Goal: Task Accomplishment & Management: Complete application form

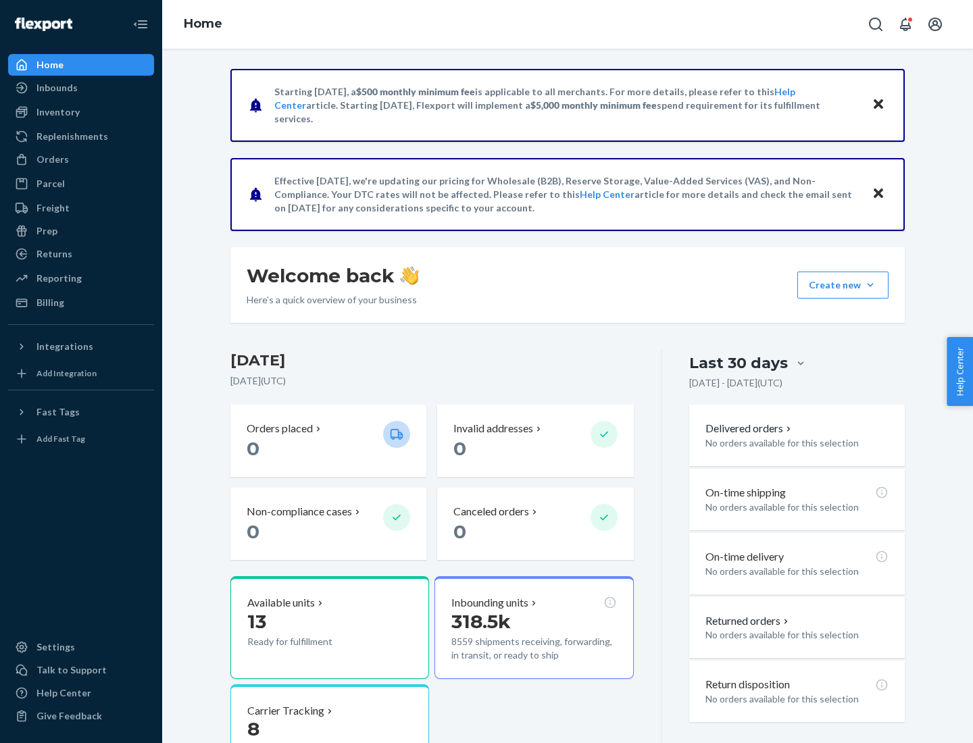
click at [870, 285] on button "Create new Create new inbound Create new order Create new product" at bounding box center [842, 285] width 91 height 27
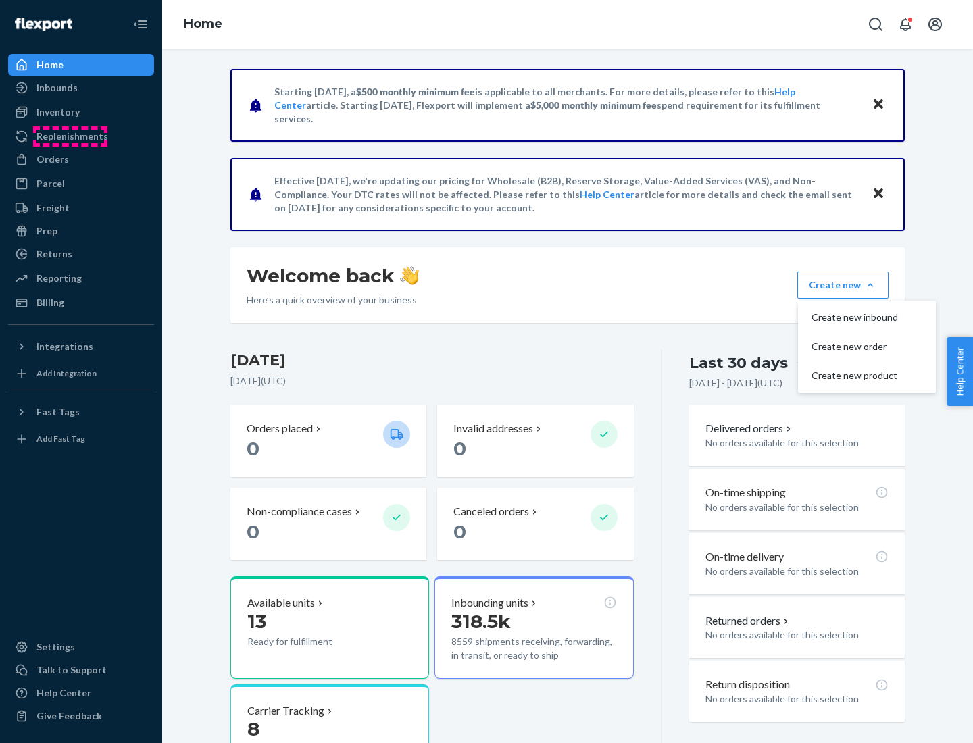
click at [70, 136] on div "Replenishments" at bounding box center [72, 137] width 72 height 14
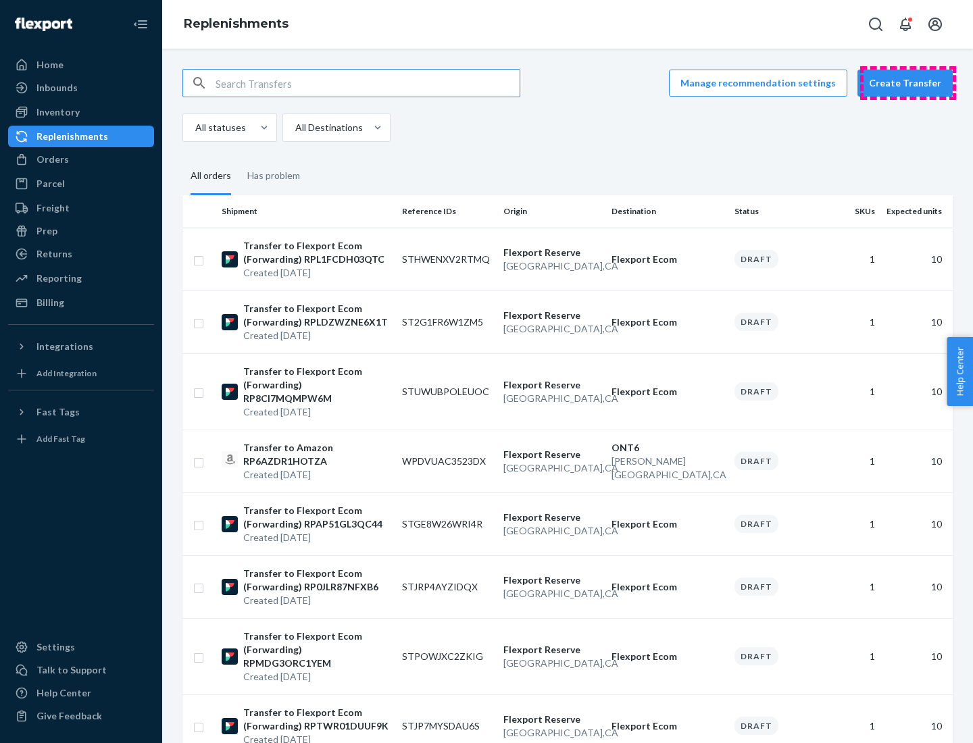
click at [908, 83] on button "Create Transfer" at bounding box center [904, 83] width 95 height 27
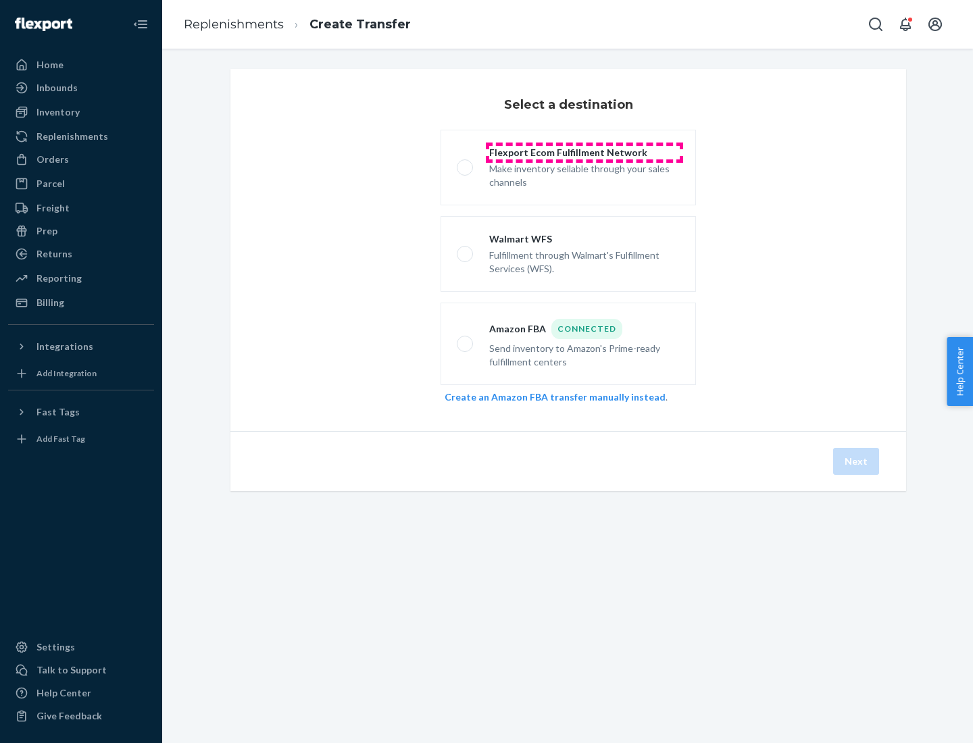
click at [584, 153] on div "Flexport Ecom Fulfillment Network" at bounding box center [584, 153] width 190 height 14
click at [465, 163] on input "Flexport Ecom Fulfillment Network Make inventory sellable through your sales ch…" at bounding box center [461, 167] width 9 height 9
radio input "true"
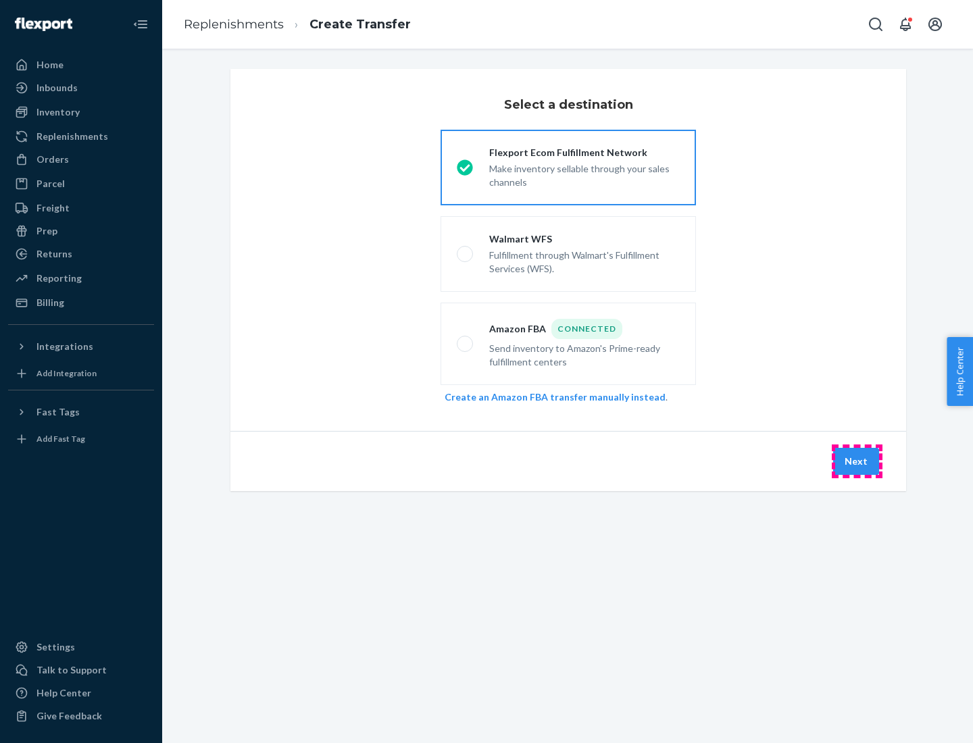
click at [856, 461] on button "Next" at bounding box center [856, 461] width 46 height 27
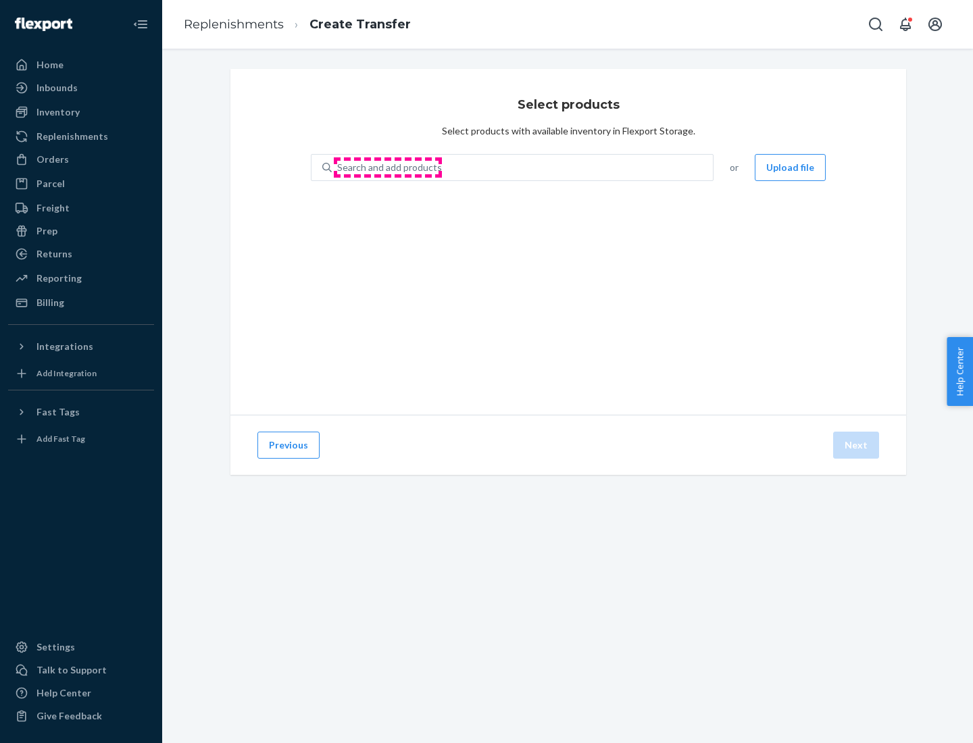
click at [388, 168] on div "Search and add products" at bounding box center [389, 168] width 105 height 14
click at [338, 168] on input "Search and add products" at bounding box center [337, 168] width 1 height 14
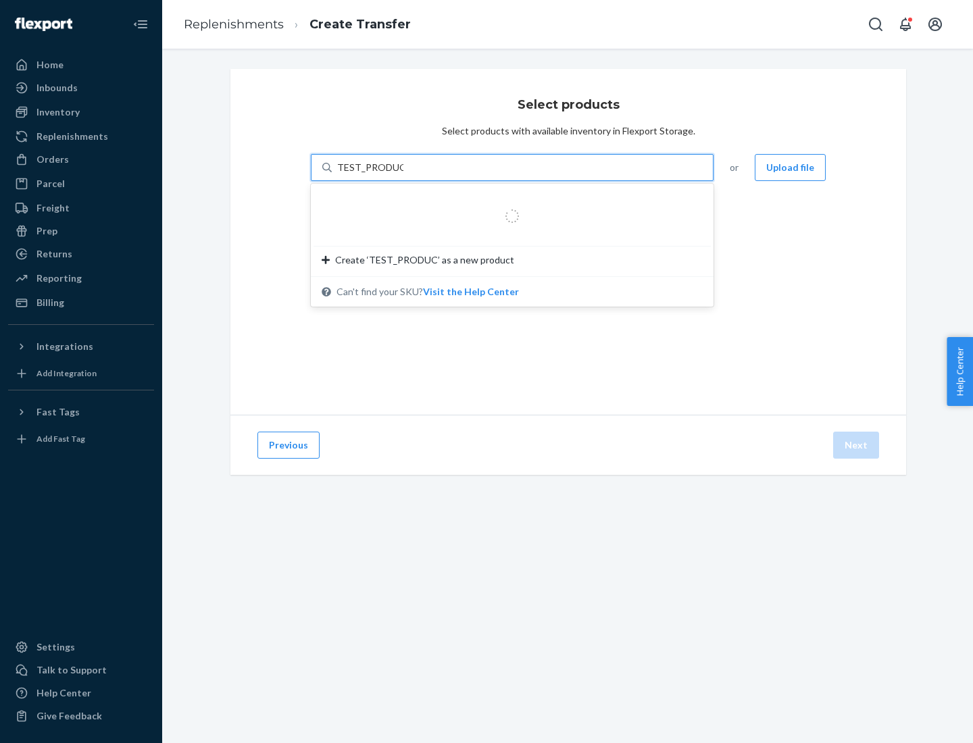
type input "TEST_PRODUCT"
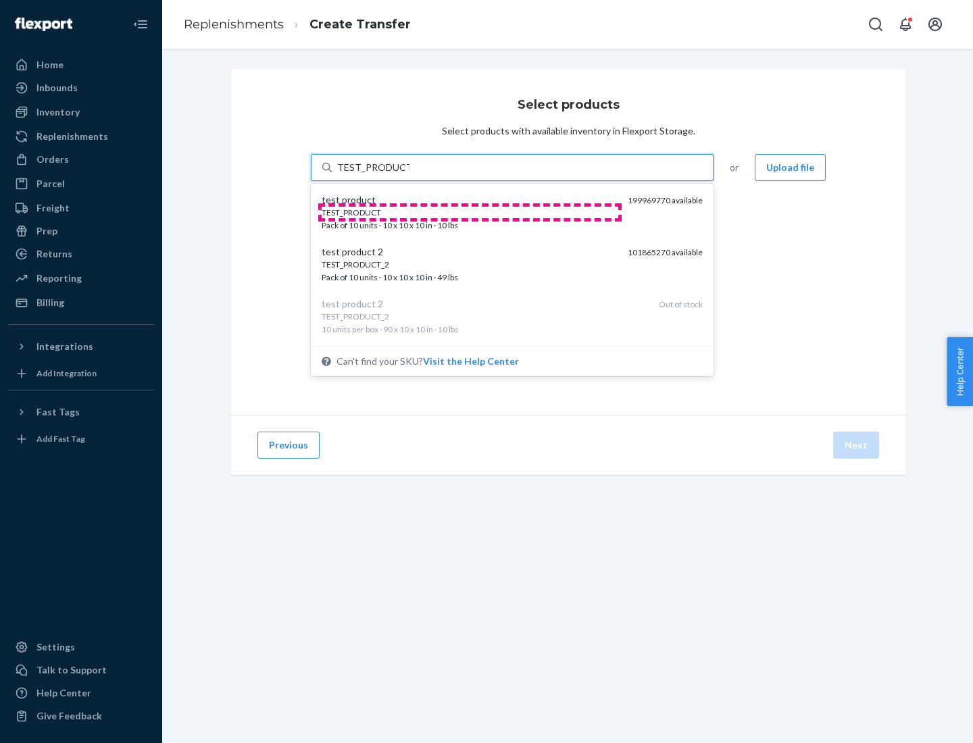
click at [469, 212] on div "TEST_PRODUCT" at bounding box center [468, 212] width 295 height 11
click at [409, 174] on input "TEST_PRODUCT" at bounding box center [373, 168] width 72 height 14
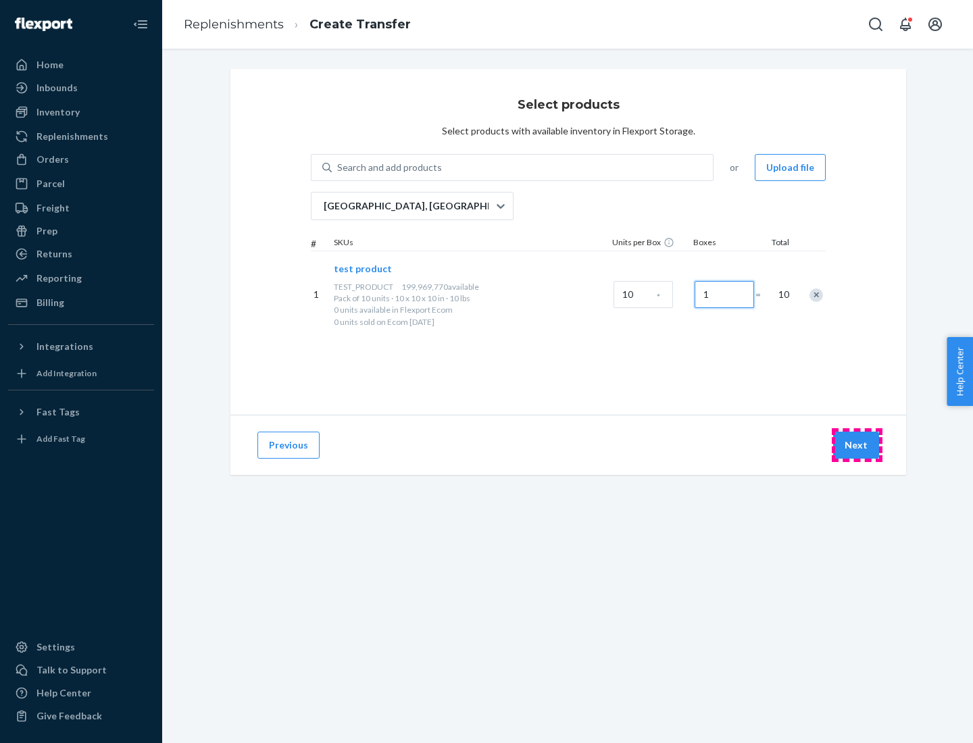
type input "1"
click at [856, 445] on button "Next" at bounding box center [856, 445] width 46 height 27
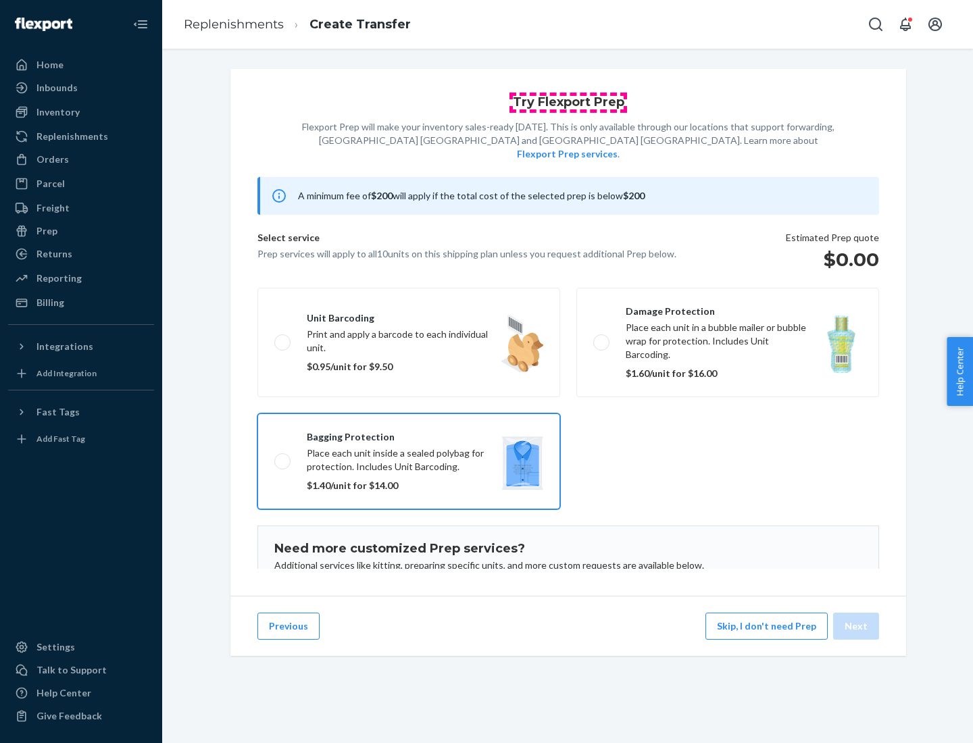
click at [274, 457] on input "Bagging protection Place each unit inside a sealed polybag for protection. Incl…" at bounding box center [278, 461] width 9 height 9
checkbox input "true"
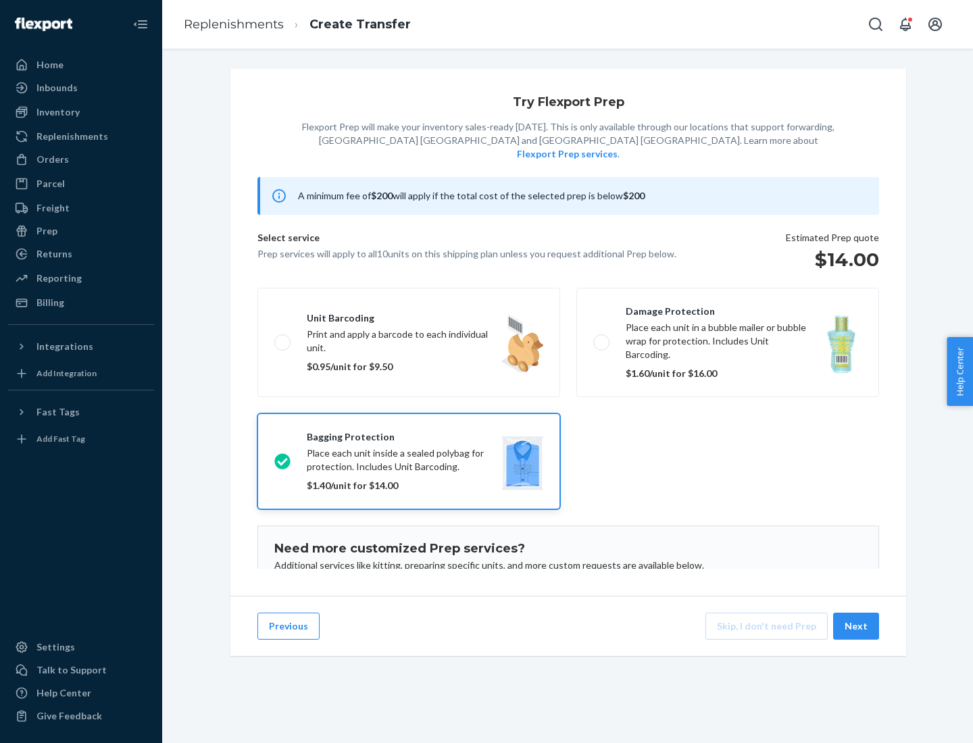
click at [856, 626] on button "Next" at bounding box center [856, 626] width 46 height 27
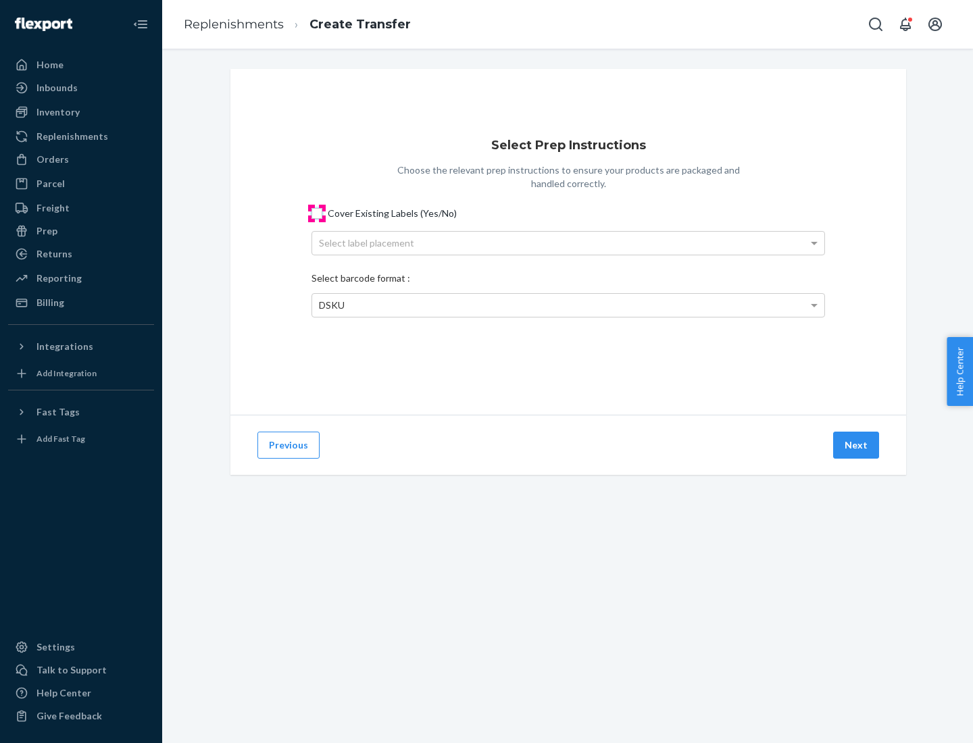
click at [317, 213] on input "Cover Existing Labels (Yes/No)" at bounding box center [316, 213] width 11 height 11
checkbox input "true"
click at [568, 242] on div "Select label placement" at bounding box center [568, 243] width 512 height 23
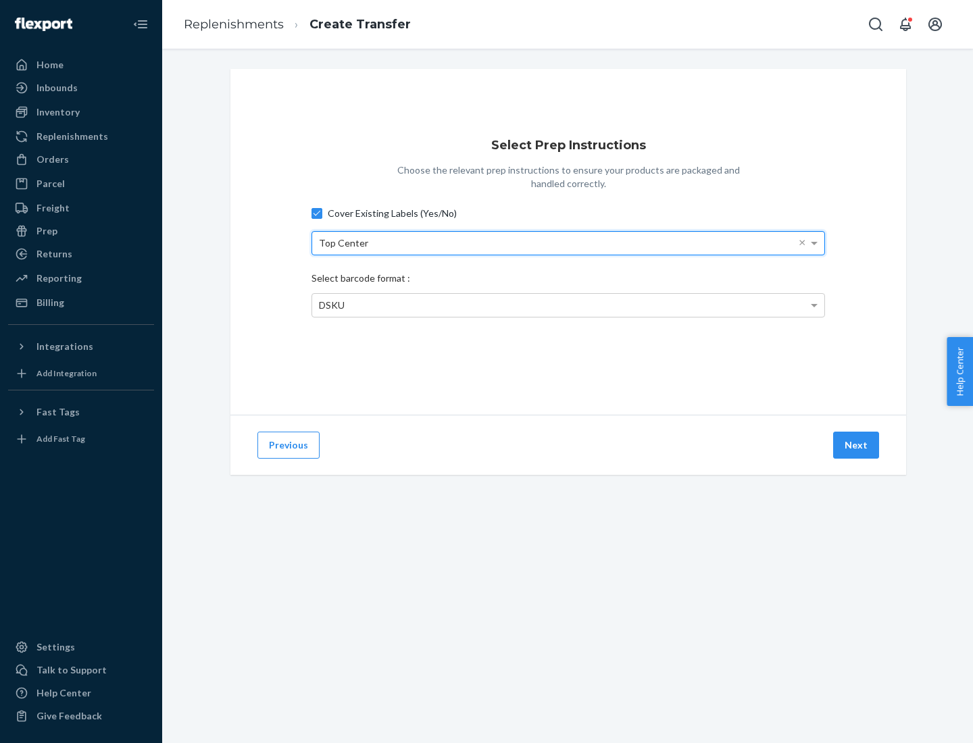
click at [568, 242] on div "Top Center" at bounding box center [568, 243] width 512 height 23
